Goal: Transaction & Acquisition: Book appointment/travel/reservation

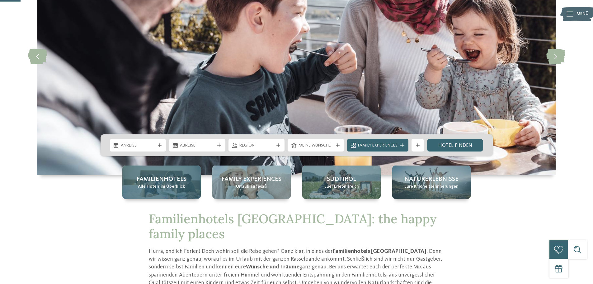
click at [168, 180] on span "Familienhotels" at bounding box center [162, 179] width 50 height 9
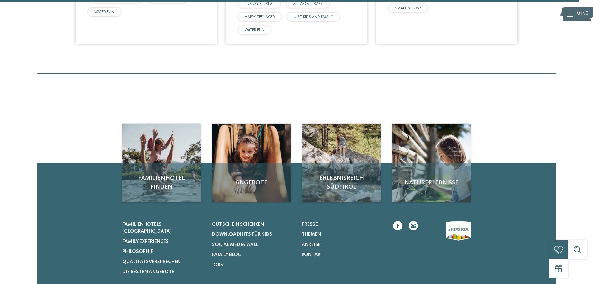
scroll to position [2111, 0]
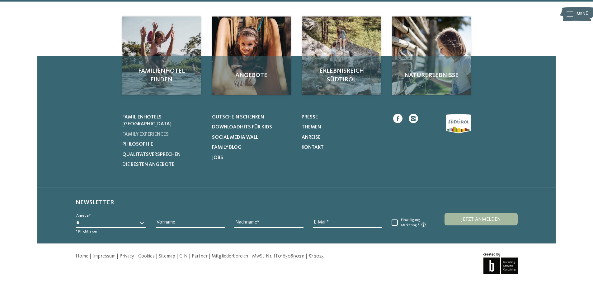
click at [143, 132] on span "Family Experiences" at bounding box center [145, 134] width 46 height 5
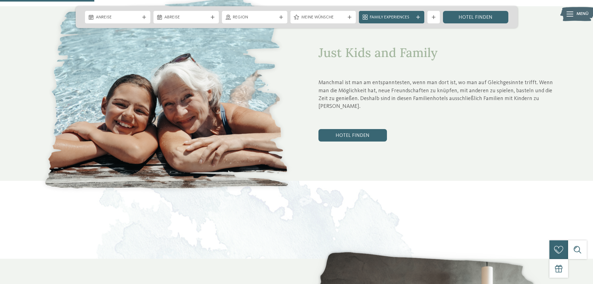
scroll to position [342, 0]
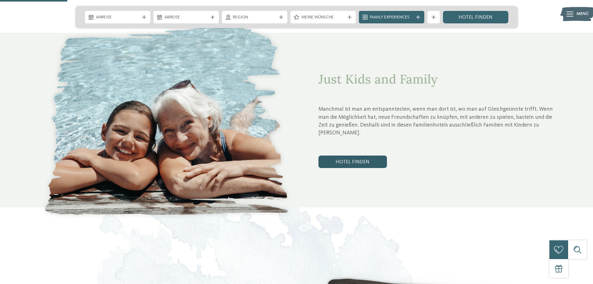
click at [362, 155] on link "Hotel finden" at bounding box center [352, 161] width 68 height 12
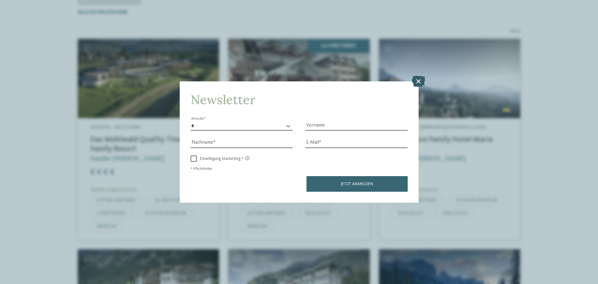
click at [417, 79] on icon at bounding box center [418, 81] width 13 height 11
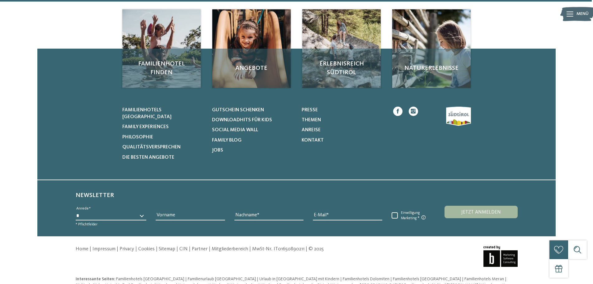
scroll to position [1149, 0]
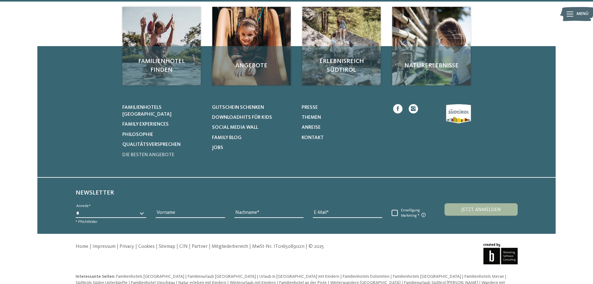
click at [130, 152] on span "Die besten Angebote" at bounding box center [148, 154] width 52 height 5
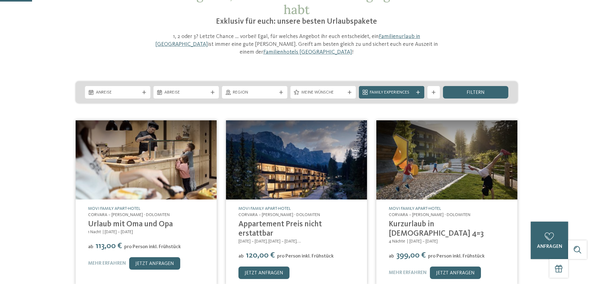
scroll to position [31, 0]
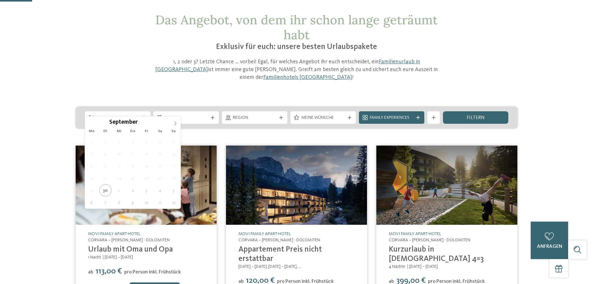
click at [176, 123] on icon at bounding box center [175, 123] width 4 height 4
type div "25.10.2025"
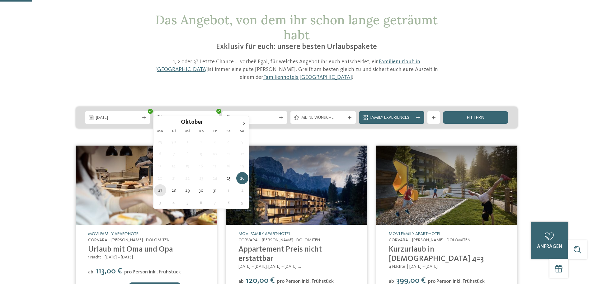
type div "27.10.2025"
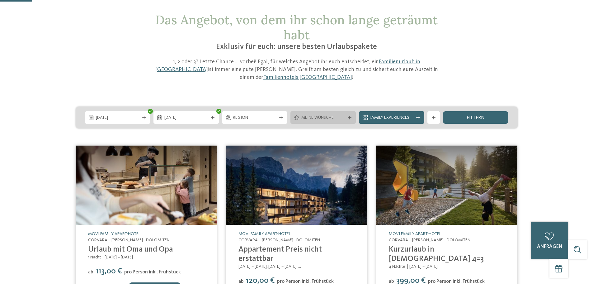
click at [341, 115] on span "Meine Wünsche" at bounding box center [323, 118] width 44 height 6
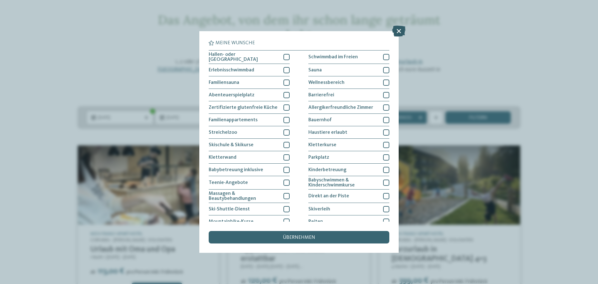
click at [395, 30] on icon at bounding box center [398, 31] width 13 height 11
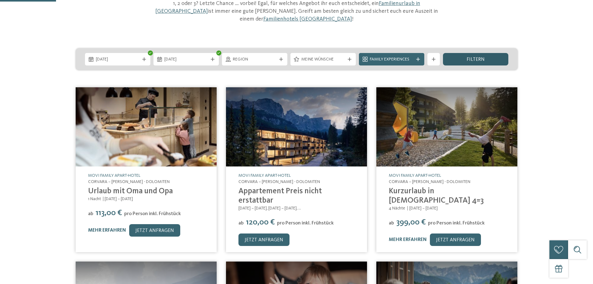
scroll to position [93, 0]
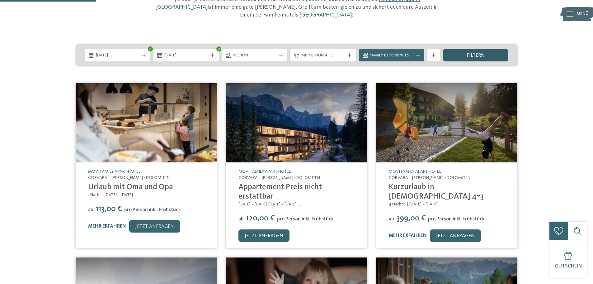
click at [480, 53] on span "filtern" at bounding box center [476, 55] width 18 height 5
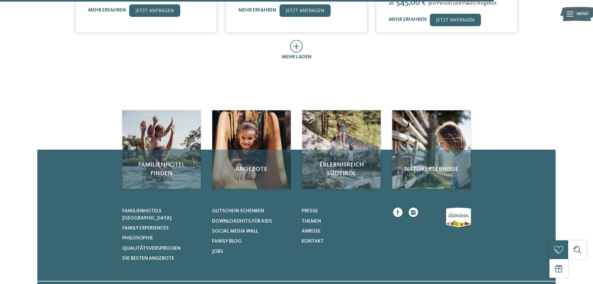
scroll to position [510, 0]
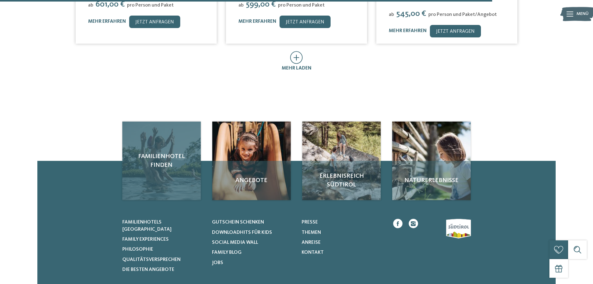
click at [153, 127] on div "Familienhotel finden" at bounding box center [161, 160] width 78 height 78
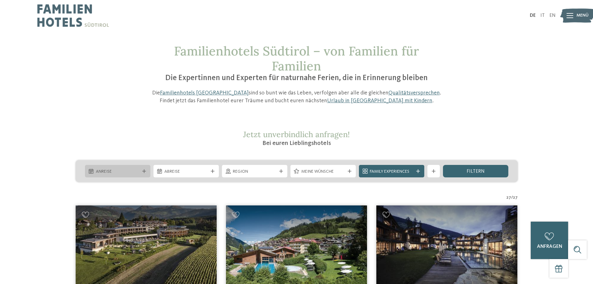
click at [98, 170] on span "Anreise" at bounding box center [118, 171] width 44 height 6
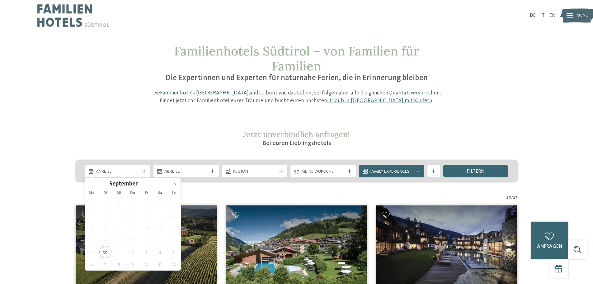
click at [171, 182] on span at bounding box center [175, 183] width 11 height 11
type div "[DATE]"
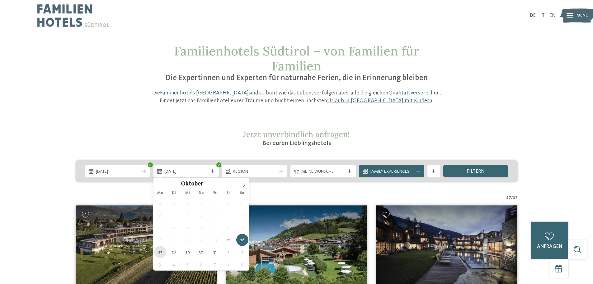
type div "[DATE]"
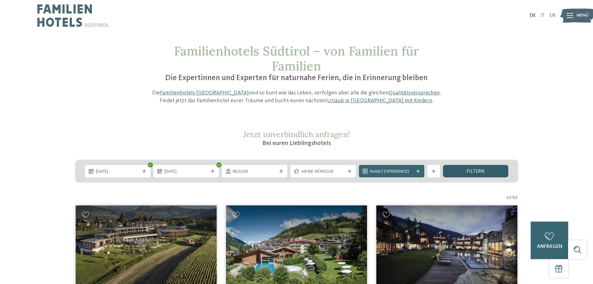
click at [476, 172] on span "filtern" at bounding box center [476, 171] width 18 height 5
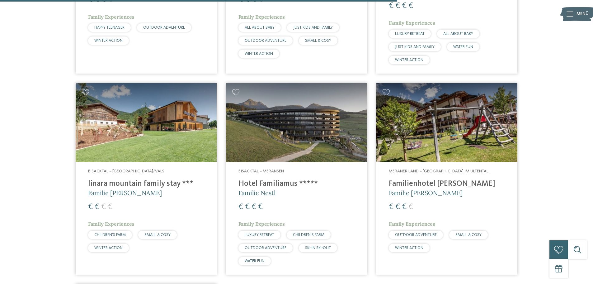
scroll to position [1169, 0]
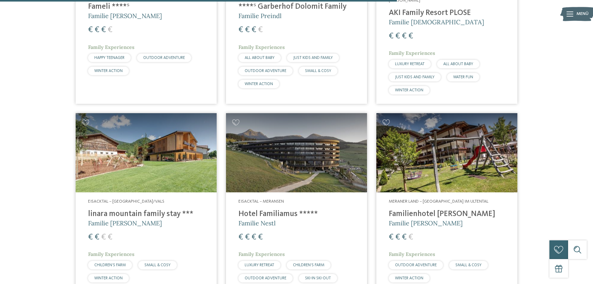
click at [275, 113] on img at bounding box center [296, 152] width 141 height 79
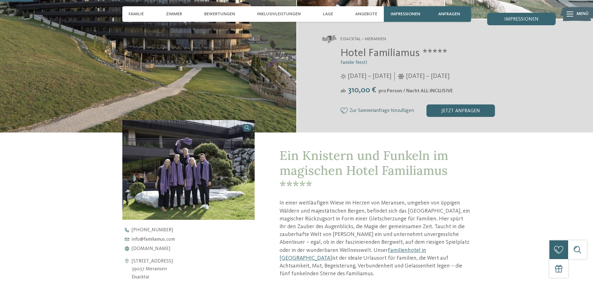
scroll to position [125, 0]
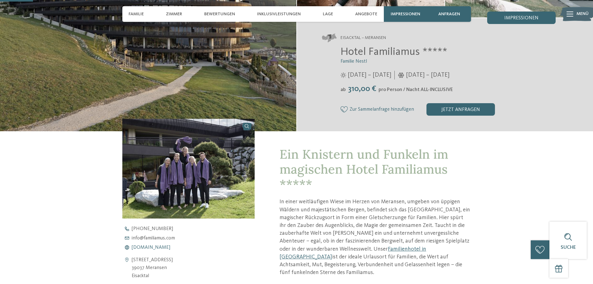
click at [162, 246] on span "[DOMAIN_NAME]" at bounding box center [151, 247] width 39 height 5
